Goal: Complete application form

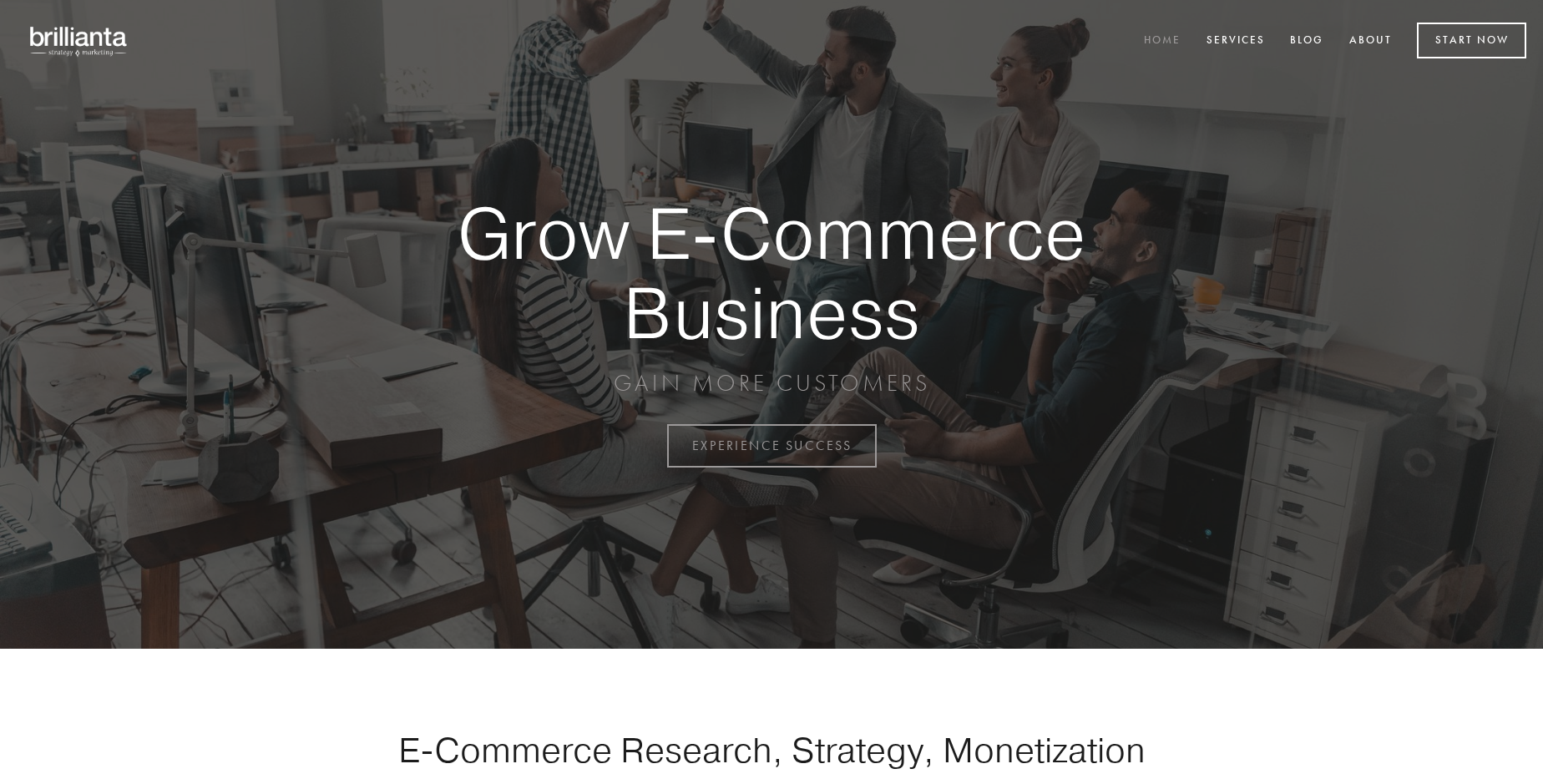
scroll to position [4375, 0]
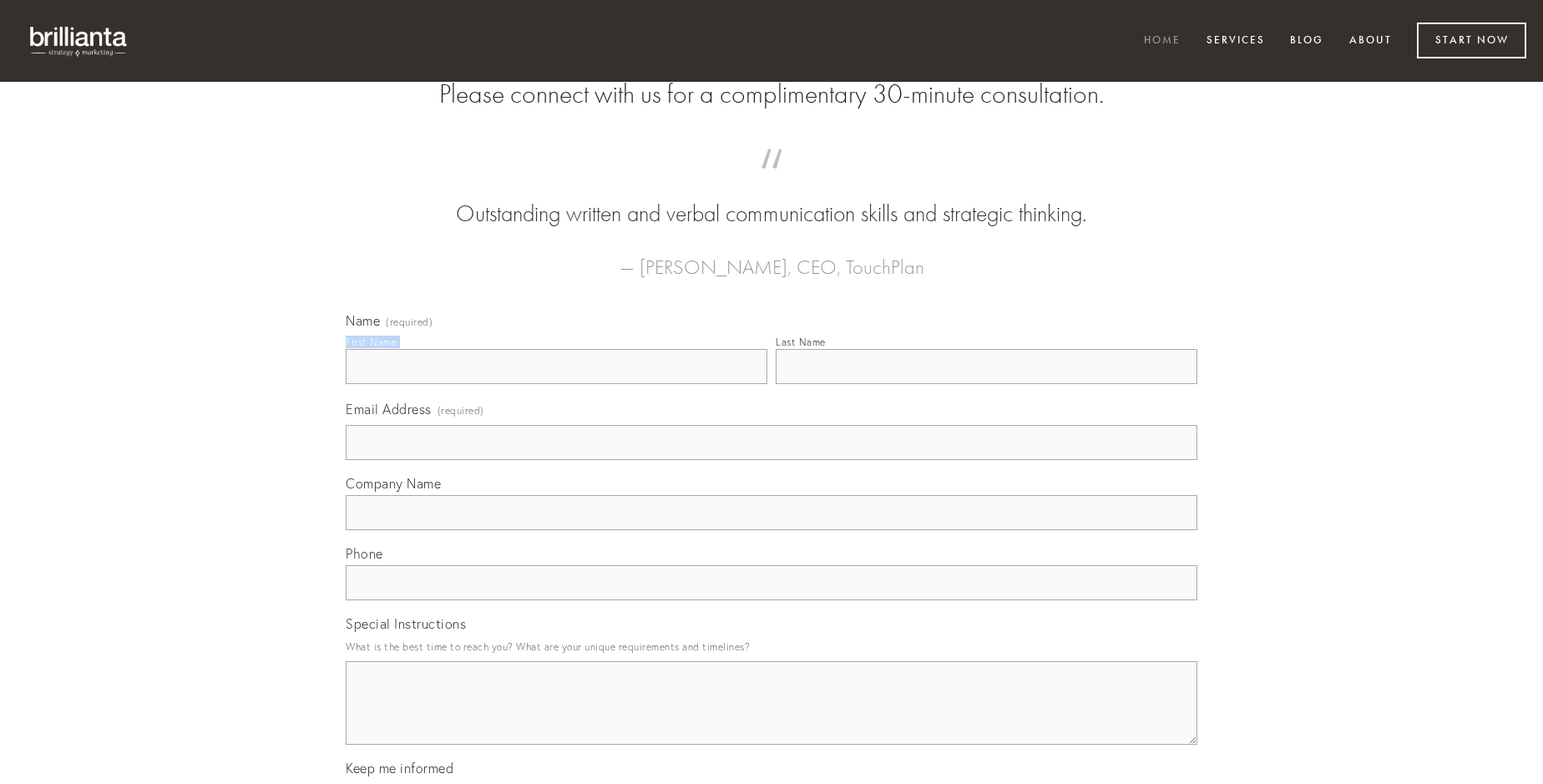
type input "[PERSON_NAME]"
click at [987, 384] on input "Last Name" at bounding box center [986, 366] width 421 height 35
type input "[PERSON_NAME]"
click at [772, 459] on input "Email Address (required)" at bounding box center [772, 442] width 852 height 35
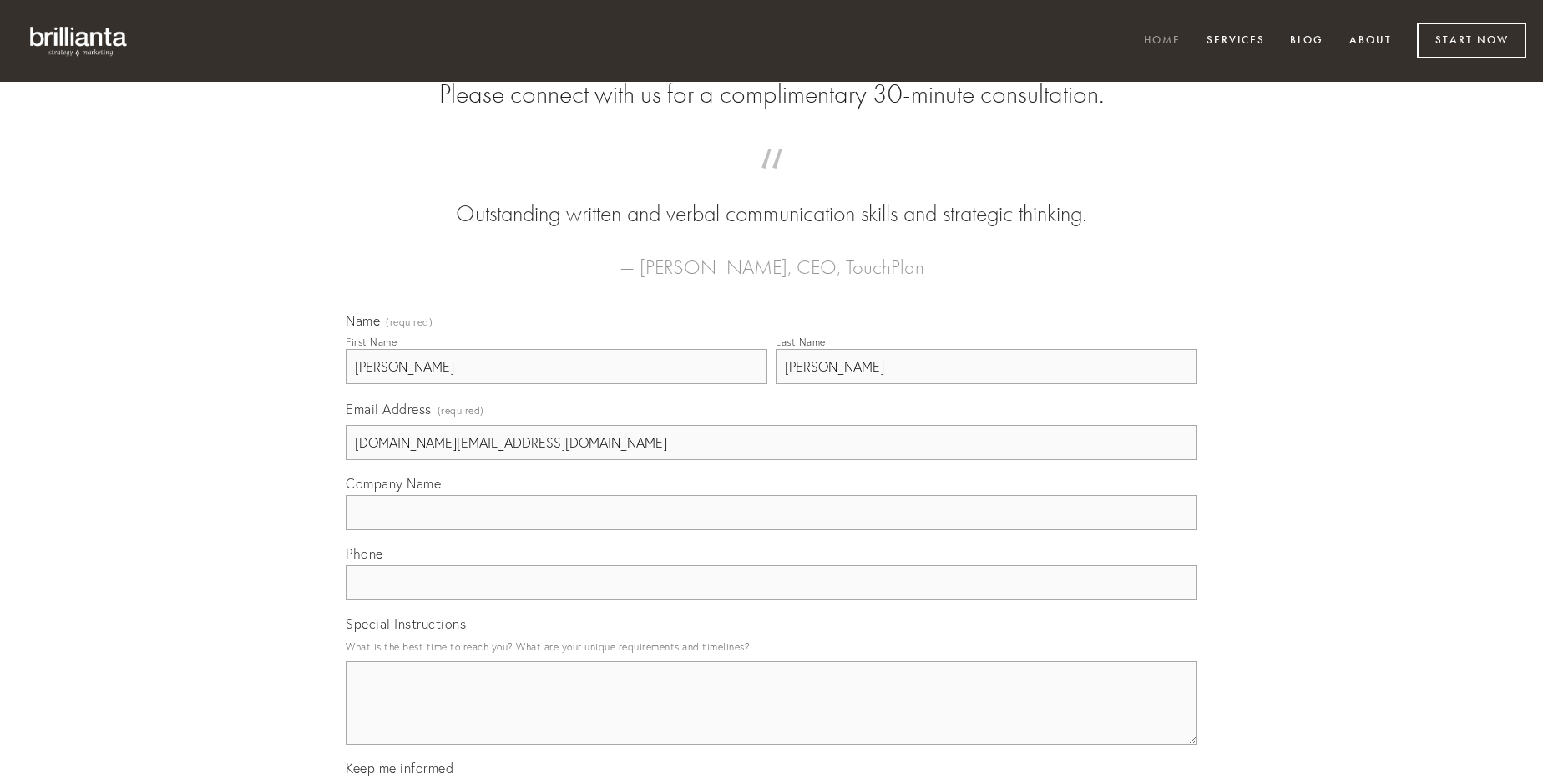
type input "[DOMAIN_NAME][EMAIL_ADDRESS][DOMAIN_NAME]"
click at [772, 530] on input "Company Name" at bounding box center [772, 512] width 852 height 35
type input "correptius"
click at [772, 600] on input "text" at bounding box center [772, 582] width 852 height 35
click at [772, 718] on textarea "Special Instructions" at bounding box center [772, 702] width 852 height 83
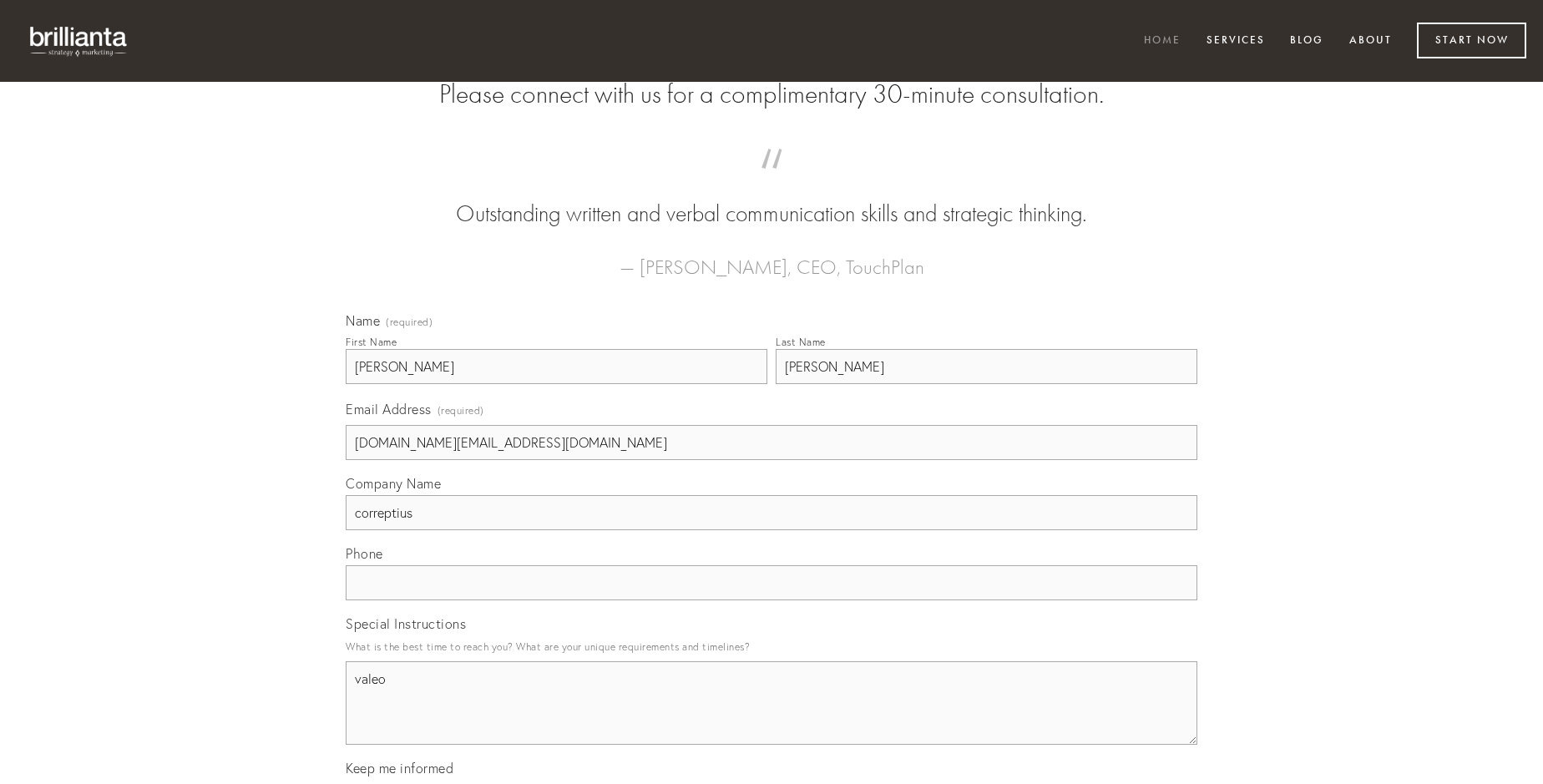
type textarea "valeo"
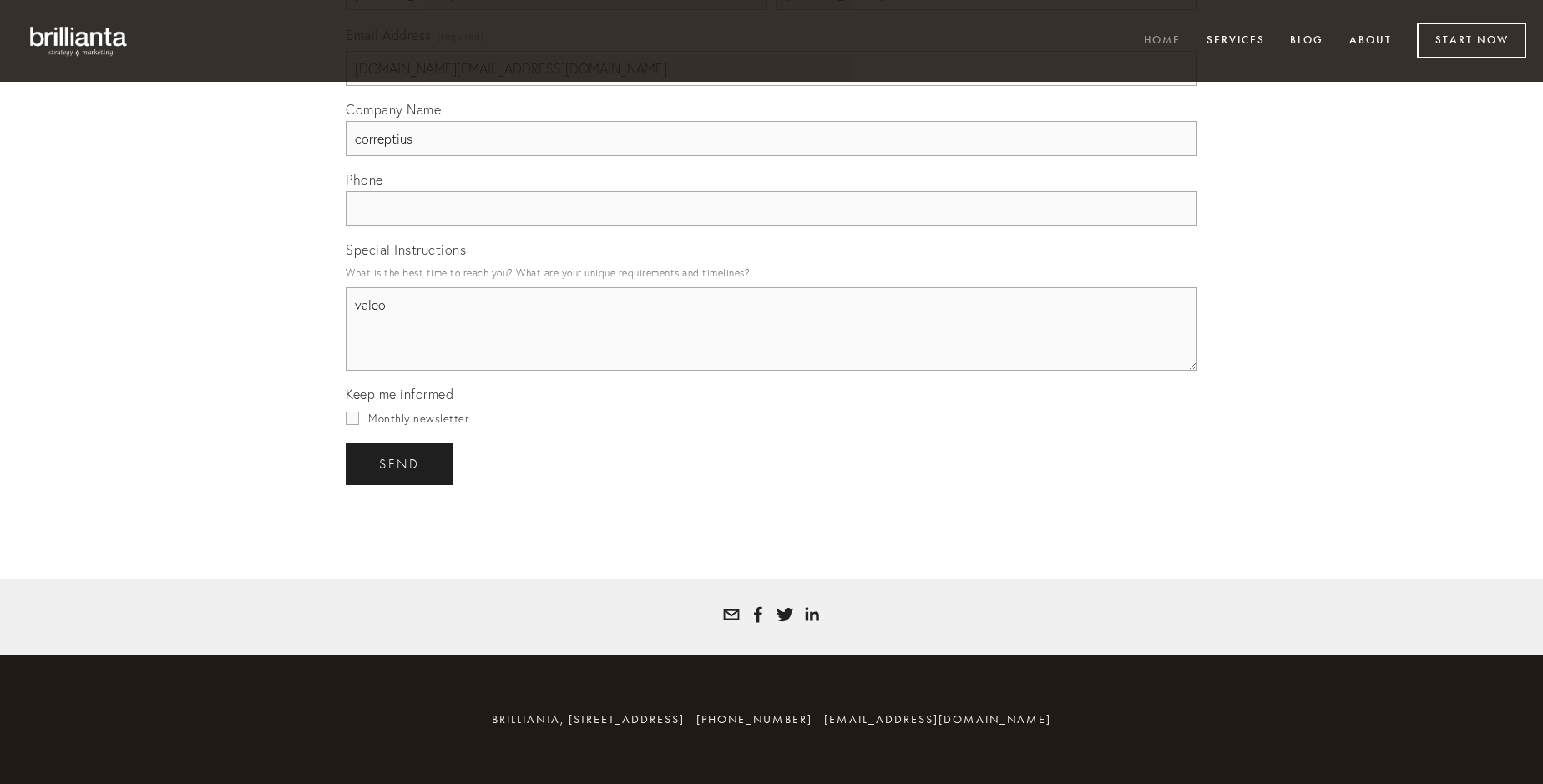
click at [401, 463] on span "send" at bounding box center [400, 464] width 41 height 15
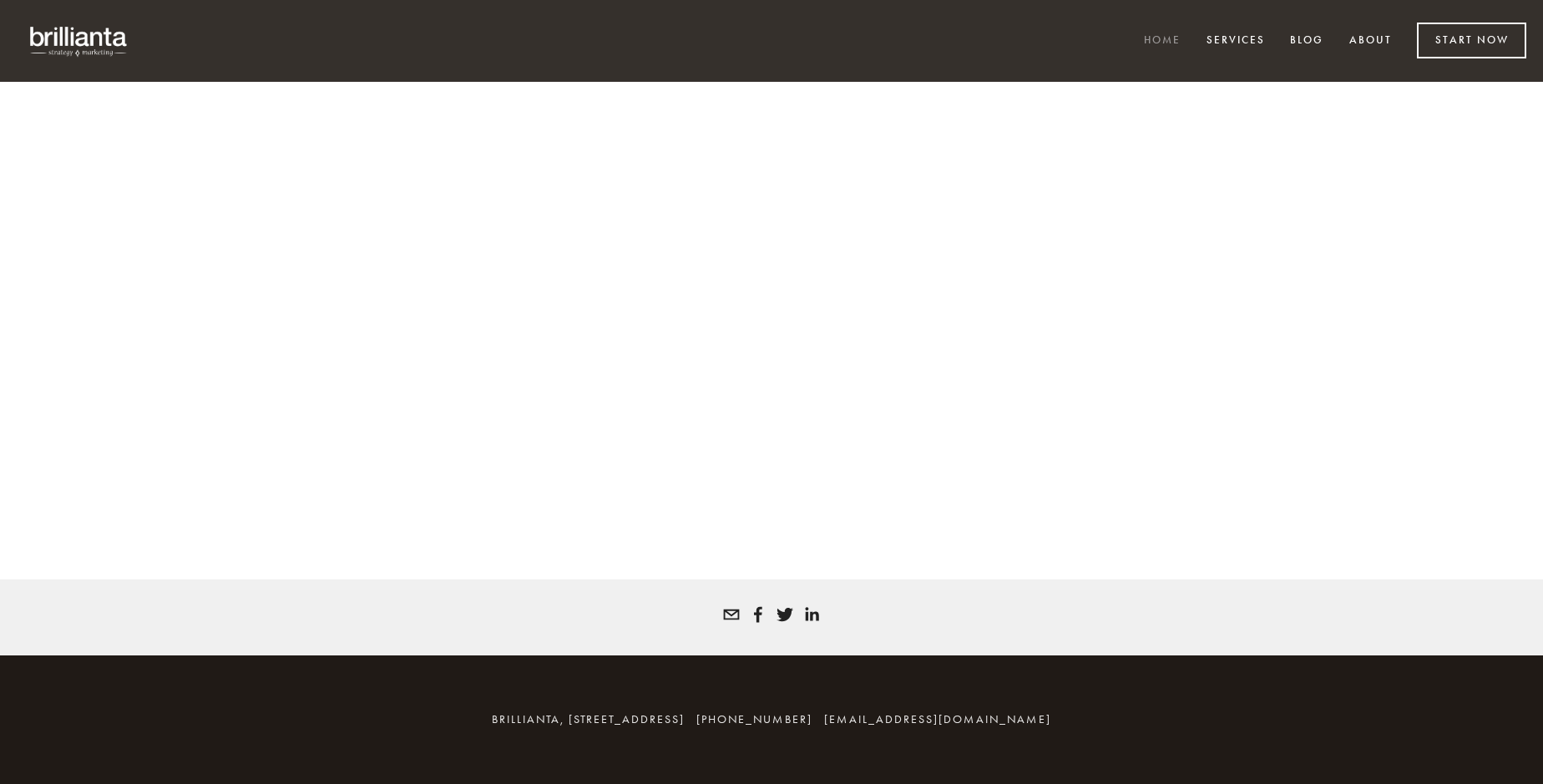
scroll to position [4353, 0]
